Goal: Task Accomplishment & Management: Manage account settings

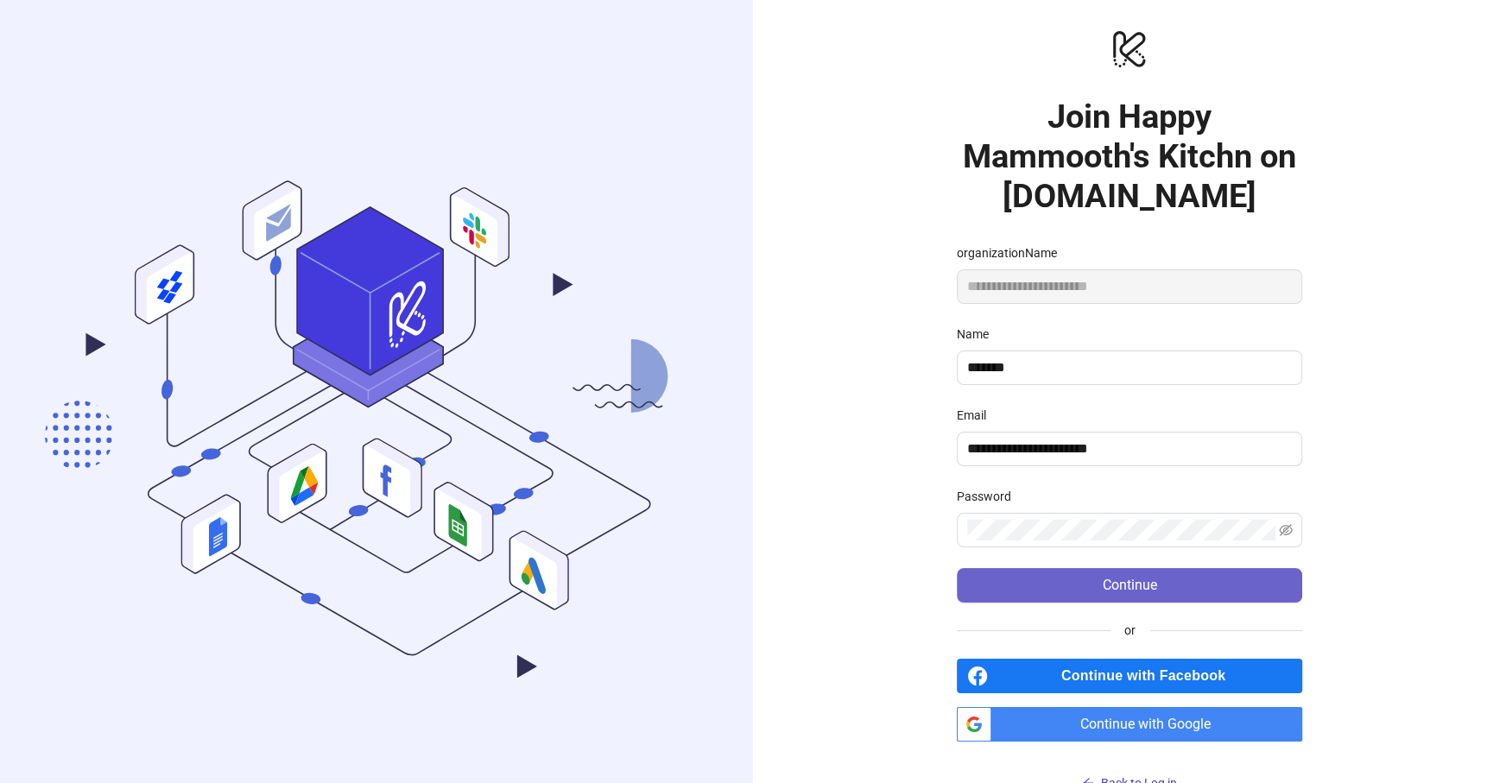
click at [1126, 587] on span "Continue" at bounding box center [1129, 586] width 54 height 16
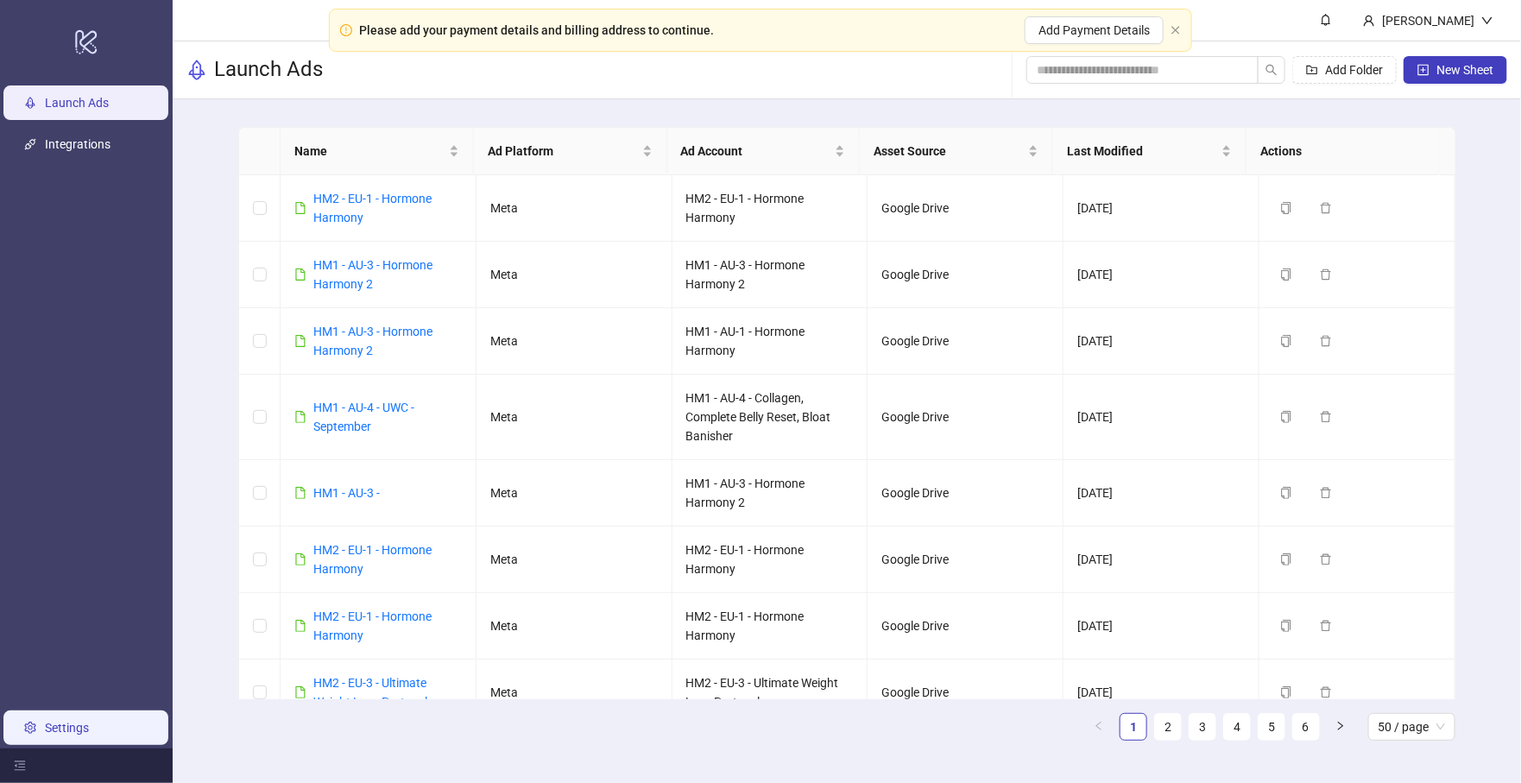
click at [50, 721] on link "Settings" at bounding box center [67, 728] width 44 height 14
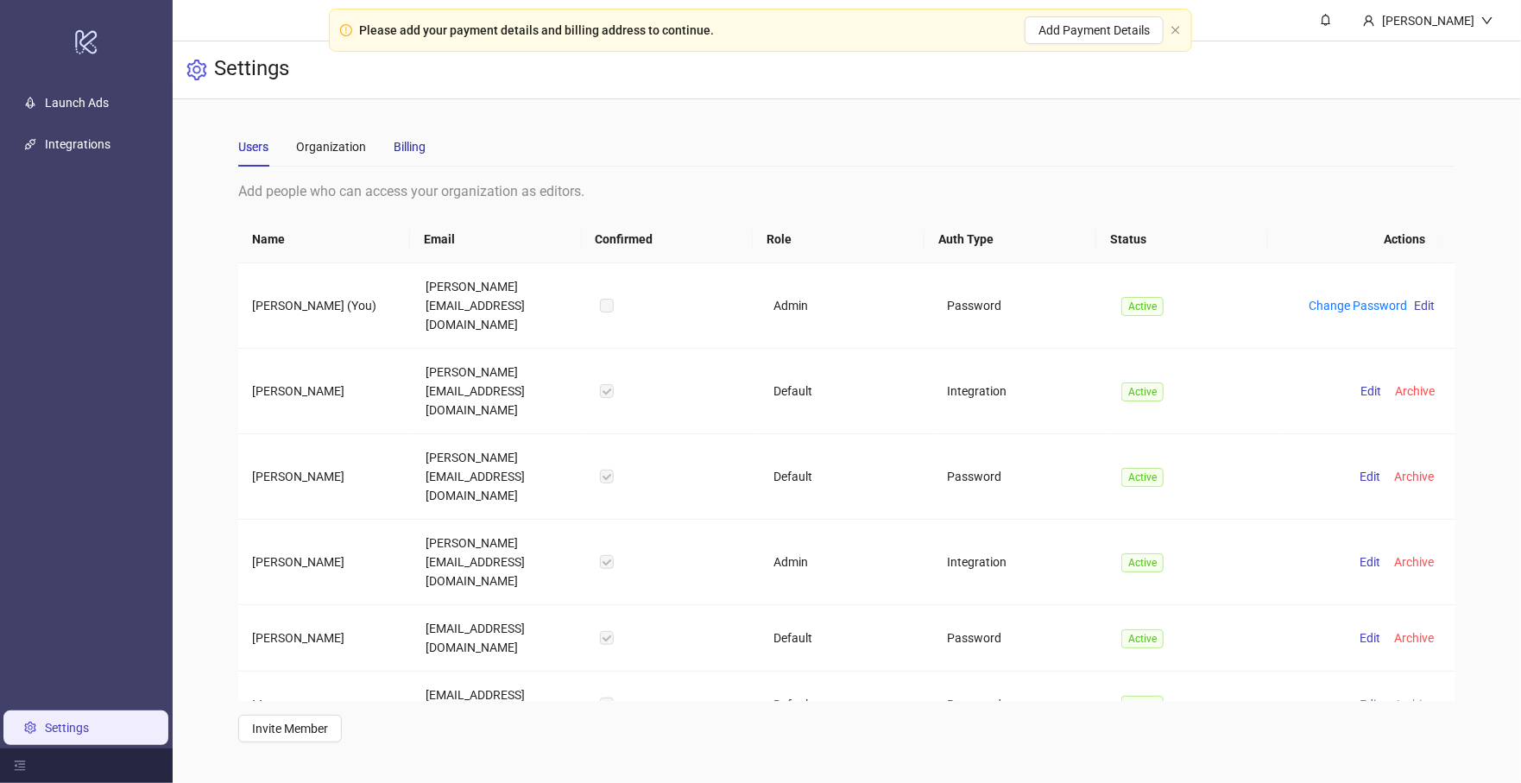
click at [400, 151] on div "Billing" at bounding box center [410, 146] width 32 height 19
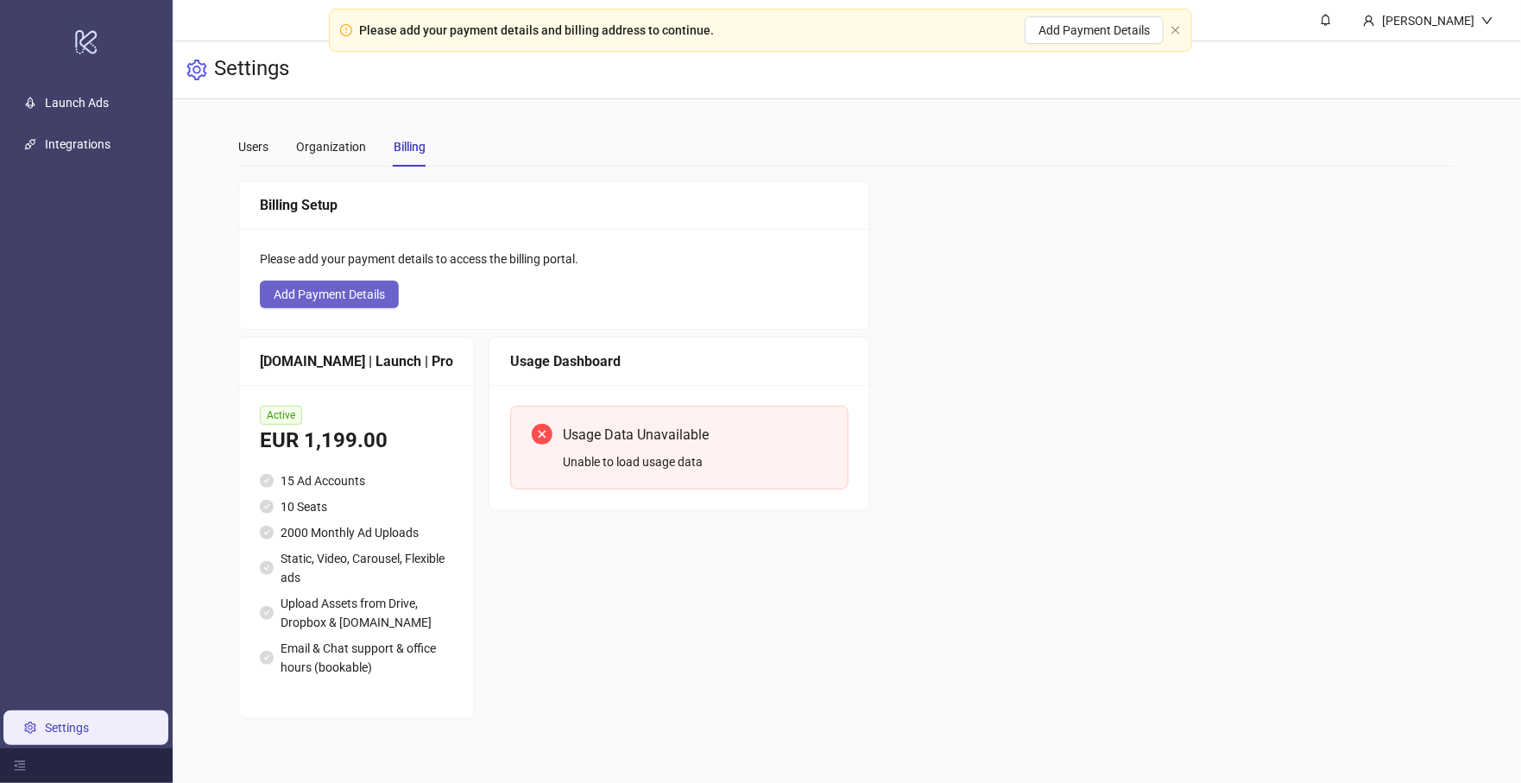
click at [327, 295] on span "Add Payment Details" at bounding box center [329, 294] width 111 height 14
